Goal: Task Accomplishment & Management: Complete application form

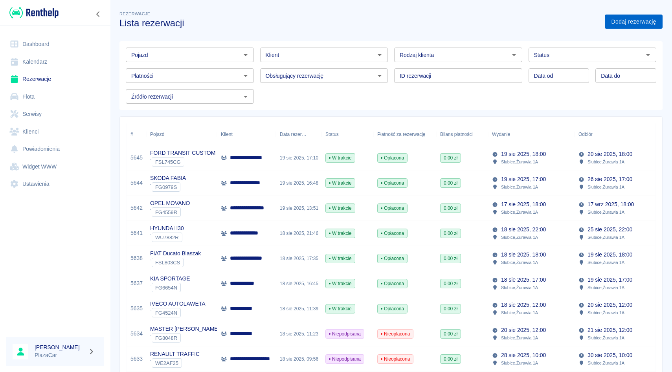
click at [625, 27] on link "Dodaj rezerwację" at bounding box center [634, 22] width 58 height 15
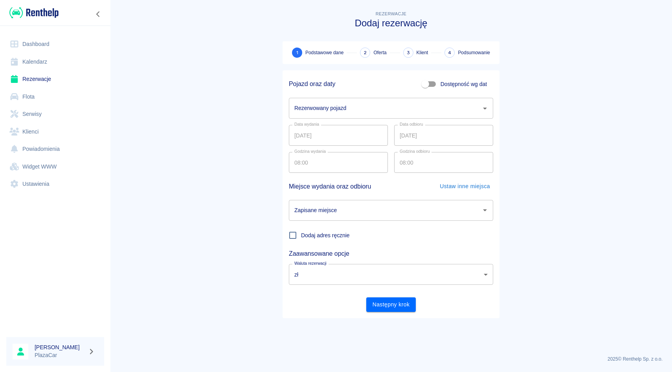
click at [373, 97] on div "Rezerwowany pojazd Rezerwowany pojazd" at bounding box center [388, 105] width 211 height 27
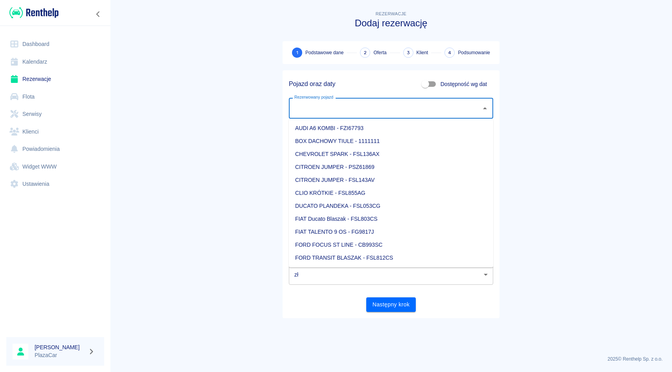
click at [364, 102] on input "Rezerwowany pojazd" at bounding box center [385, 108] width 186 height 14
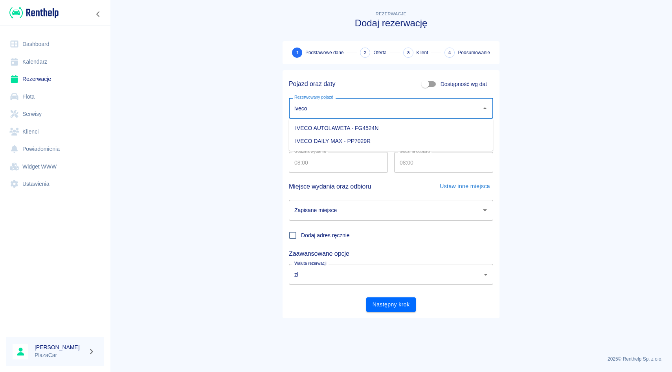
click at [327, 137] on li "IVECO DAILY MAX - PP7029R" at bounding box center [391, 141] width 204 height 13
type input "IVECO DAILY MAX - PP7029R"
click at [404, 134] on input "[DATE]" at bounding box center [443, 135] width 99 height 21
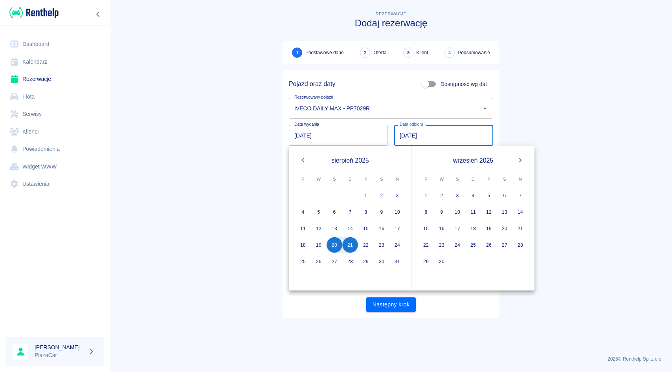
click at [557, 119] on main "Rezerwacje Dodaj rezerwację 1 Podstawowe dane 2 Oferta 3 Klient 4 Podsumowanie …" at bounding box center [391, 179] width 562 height 340
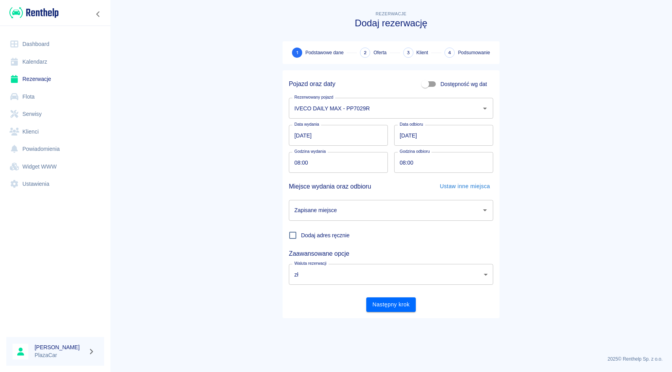
click at [404, 138] on input "[DATE]" at bounding box center [443, 135] width 99 height 21
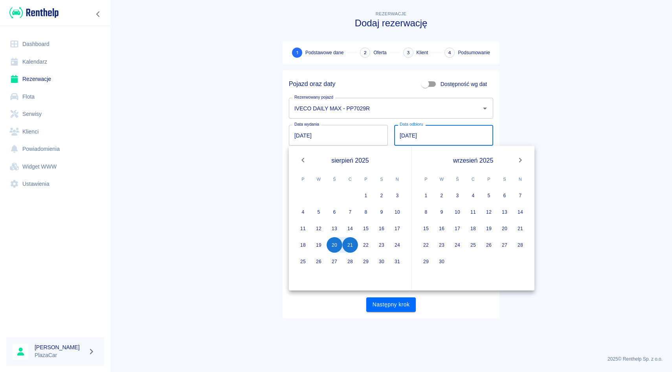
click at [536, 147] on main "Rezerwacje Dodaj rezerwację 1 Podstawowe dane 2 Oferta 3 Klient 4 Podsumowanie …" at bounding box center [391, 179] width 562 height 340
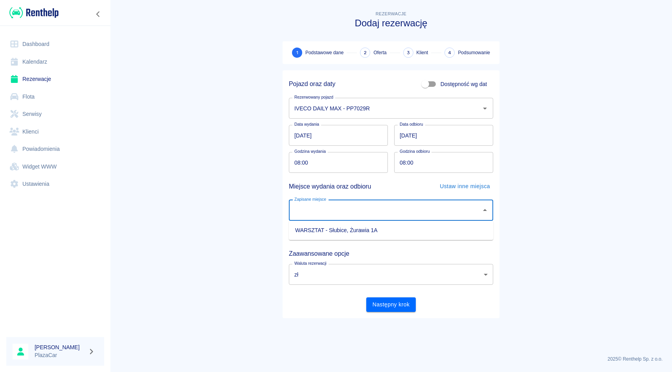
click at [374, 209] on input "Zapisane miejsce" at bounding box center [385, 211] width 186 height 14
click at [374, 211] on input "Zapisane miejsce" at bounding box center [385, 211] width 186 height 14
click at [372, 222] on ul "WARSZTAT - Słubice, Żurawia 1A" at bounding box center [391, 230] width 204 height 19
click at [366, 228] on li "WARSZTAT - Słubice, Żurawia 1A" at bounding box center [391, 230] width 204 height 13
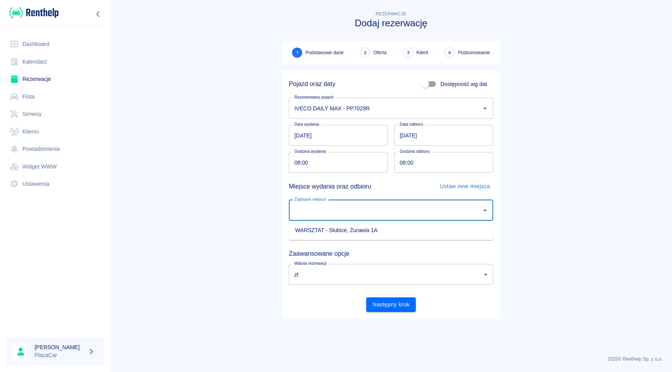
type input "WARSZTAT - Słubice, Żurawia 1A"
click at [384, 302] on button "Następny krok" at bounding box center [391, 305] width 50 height 15
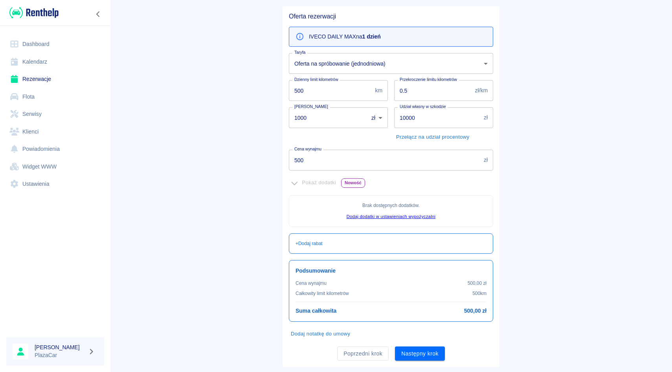
scroll to position [82, 0]
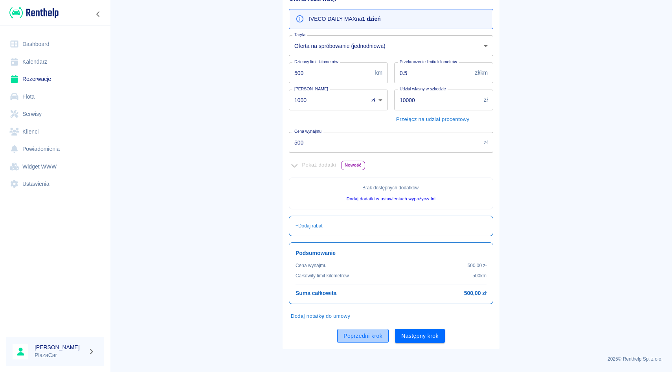
click at [360, 331] on button "Poprzedni krok" at bounding box center [362, 336] width 51 height 15
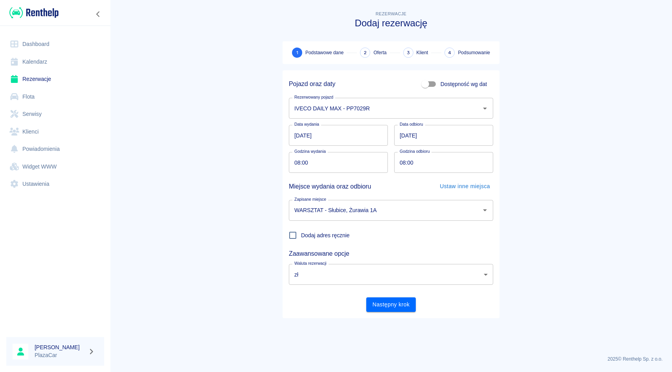
click at [391, 148] on div "Godzina odbioru 08:00 Godzina odbioru" at bounding box center [440, 159] width 105 height 27
click at [390, 131] on div "Data wydania [DATE] Data wydania Data odbioru [DATE] Data odbioru" at bounding box center [391, 135] width 204 height 21
click at [382, 309] on button "Następny krok" at bounding box center [391, 305] width 50 height 15
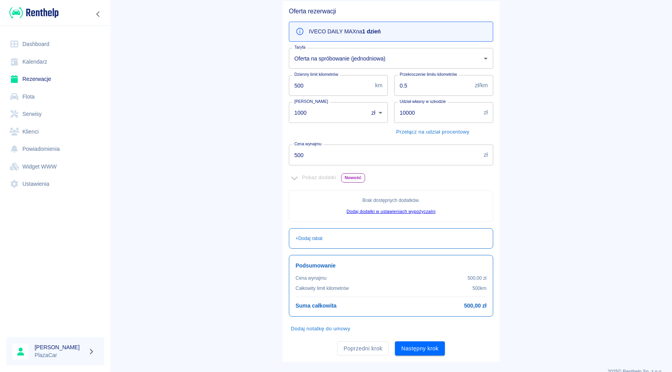
scroll to position [82, 0]
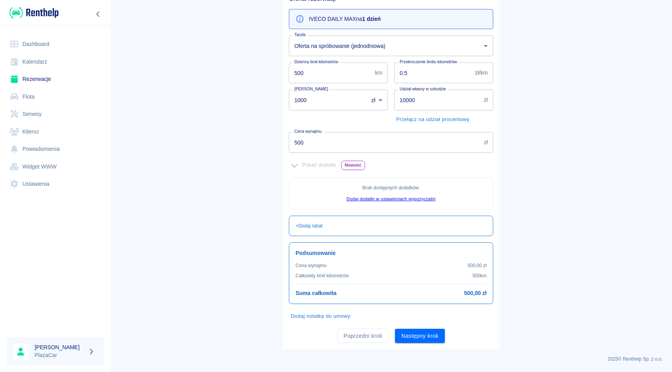
click at [390, 121] on div "Udział własny w szkodzie 10000 zł Udział własny w szkodzie Przełącz na udział p…" at bounding box center [440, 104] width 105 height 42
click at [325, 101] on input "1000" at bounding box center [326, 100] width 74 height 21
type input "1"
type input "0"
click at [427, 332] on button "Następny krok" at bounding box center [420, 336] width 50 height 15
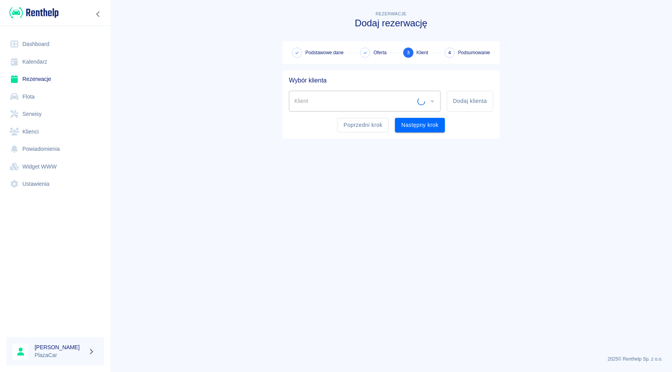
scroll to position [0, 0]
click at [325, 97] on input "Klient" at bounding box center [354, 101] width 125 height 14
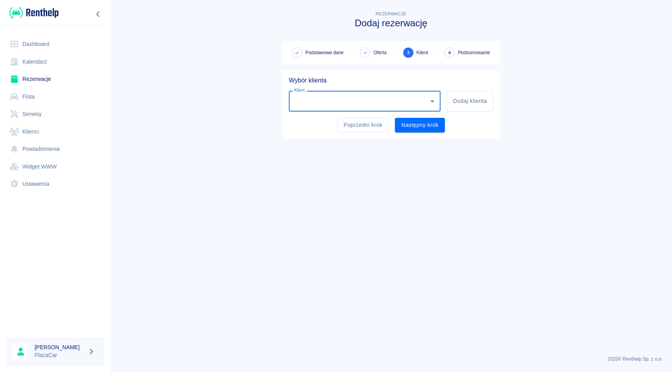
click at [323, 99] on input "Klient" at bounding box center [358, 101] width 133 height 14
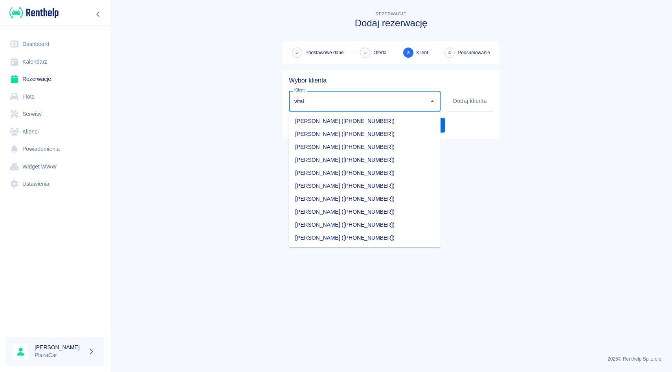
click at [340, 240] on li "[PERSON_NAME] ([PHONE_NUMBER])" at bounding box center [365, 238] width 152 height 13
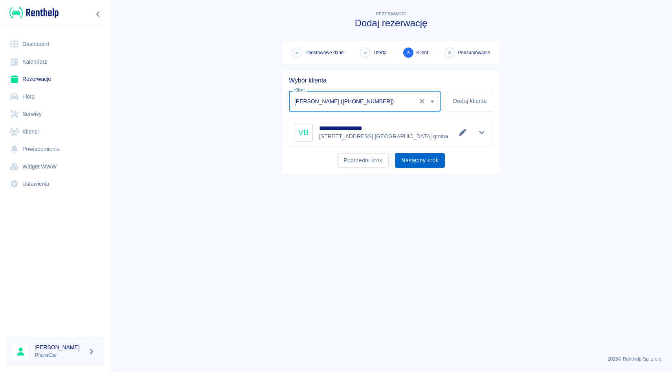
type input "[PERSON_NAME] ([PHONE_NUMBER])"
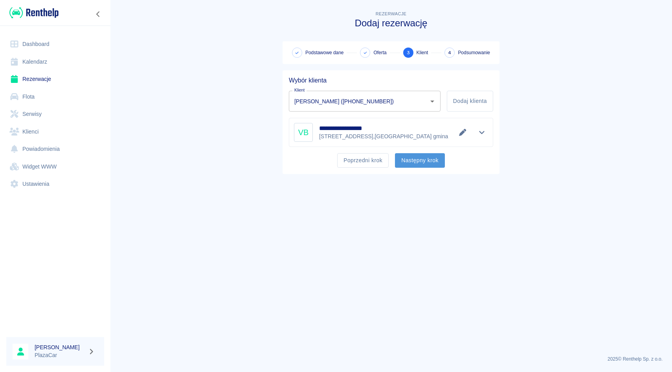
click at [407, 160] on button "Następny krok" at bounding box center [420, 160] width 50 height 15
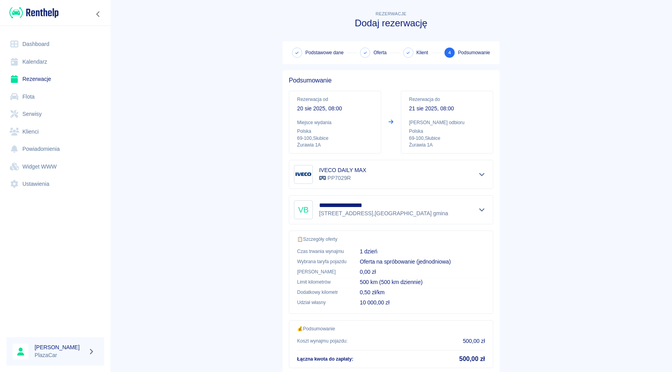
scroll to position [52, 0]
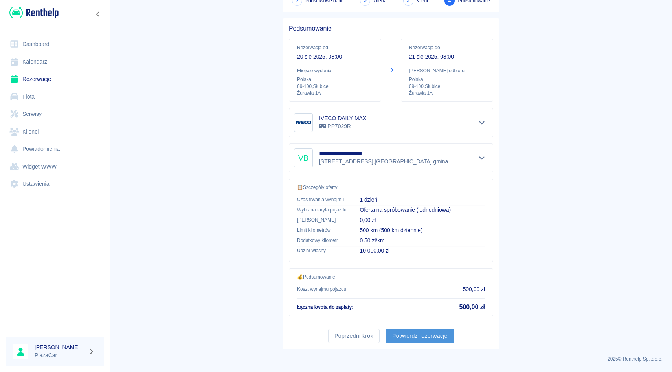
click at [415, 335] on button "Potwierdź rezerwację" at bounding box center [420, 336] width 68 height 15
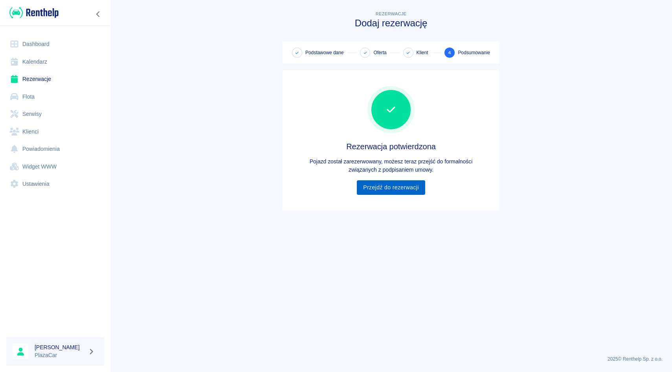
click at [396, 189] on link "Przejdź do rezerwacji" at bounding box center [391, 187] width 68 height 15
